Goal: Transaction & Acquisition: Purchase product/service

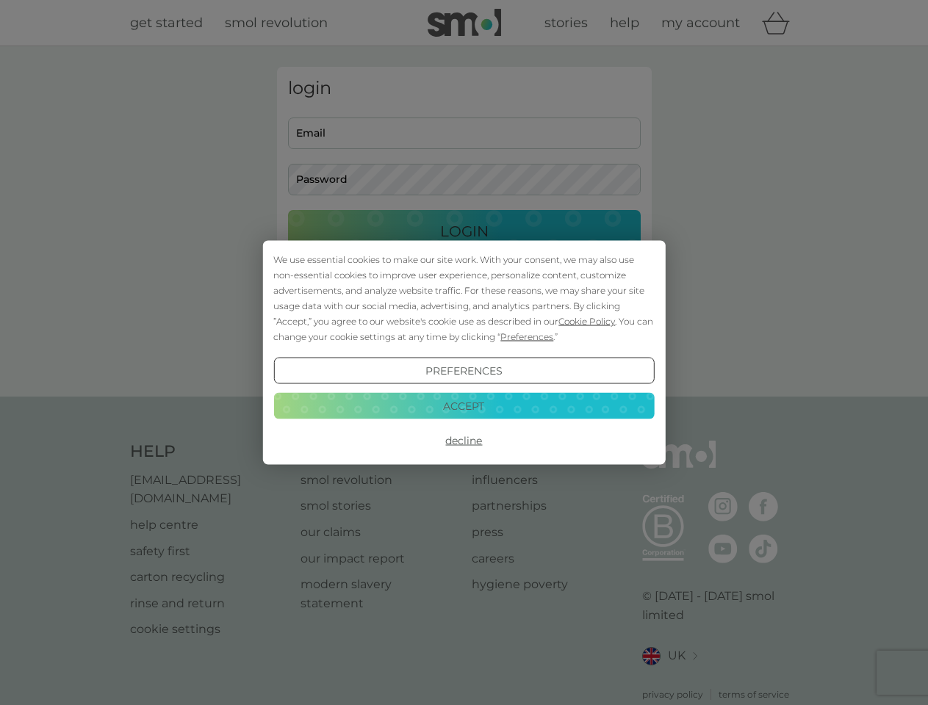
click at [587, 321] on span "Cookie Policy" at bounding box center [586, 321] width 57 height 11
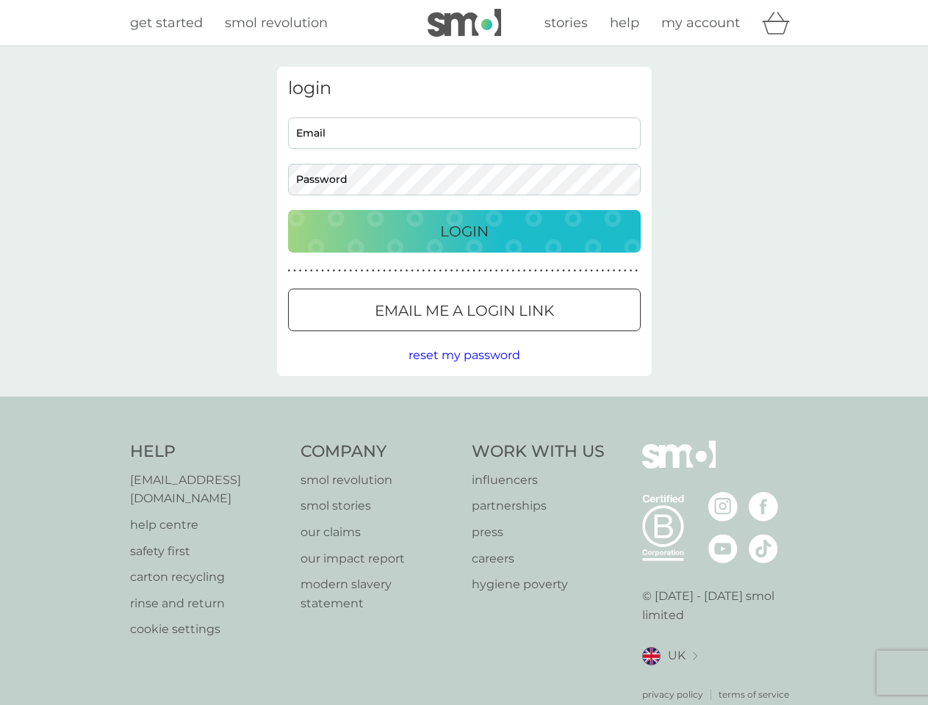
click at [525, 336] on div "login Email Password Login ● ● ● ● ● ● ● ● ● ● ● ● ● ● ● ● ● ● ● ● ● ● ● ● ● ● …" at bounding box center [464, 221] width 375 height 309
click at [464, 371] on div "login Email Password Login ● ● ● ● ● ● ● ● ● ● ● ● ● ● ● ● ● ● ● ● ● ● ● ● ● ● …" at bounding box center [464, 221] width 375 height 309
click at [464, 441] on div "Help [EMAIL_ADDRESS][DOMAIN_NAME] help centre safety first carton recycling rin…" at bounding box center [464, 571] width 669 height 261
click at [464, 406] on div "Help [EMAIL_ADDRESS][DOMAIN_NAME] help centre safety first carton recycling rin…" at bounding box center [464, 571] width 928 height 349
